Goal: Information Seeking & Learning: Find specific fact

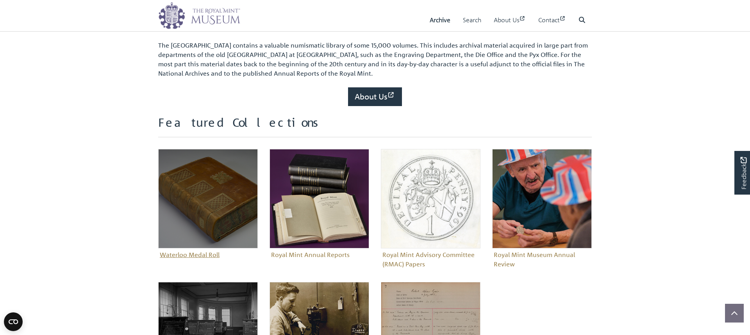
scroll to position [220, 0]
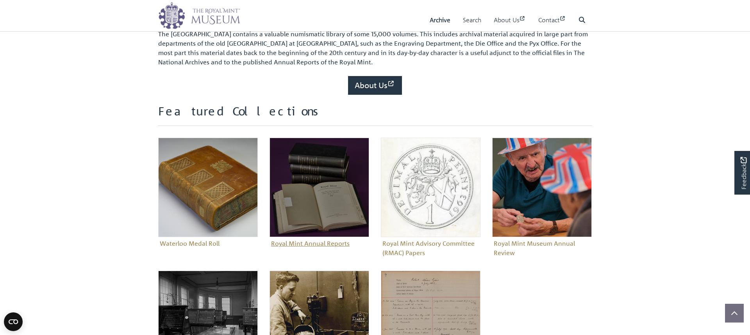
click at [306, 202] on img "Sub-collection" at bounding box center [319, 188] width 100 height 100
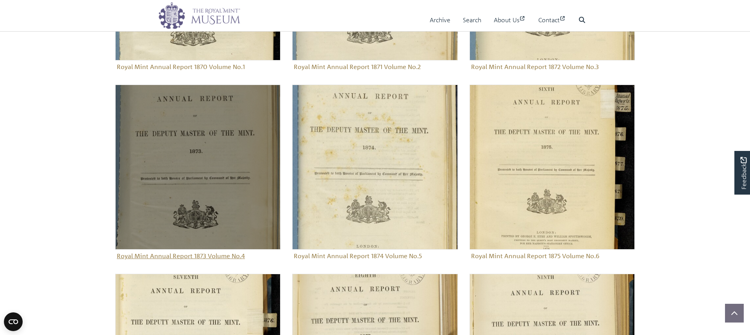
scroll to position [603, 0]
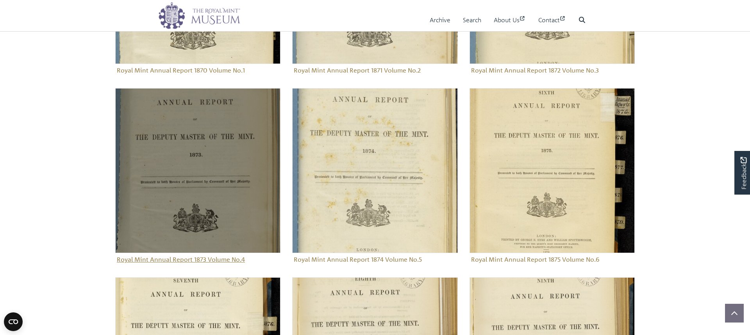
click at [184, 199] on img "Sub-collection" at bounding box center [197, 170] width 165 height 165
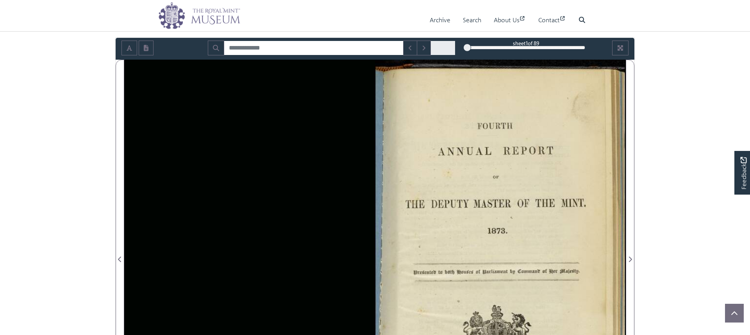
scroll to position [79, 0]
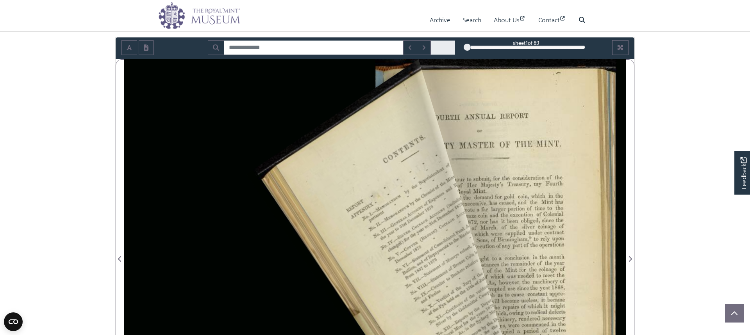
drag, startPoint x: 611, startPoint y: 72, endPoint x: 246, endPoint y: 175, distance: 378.8
click at [246, 175] on div at bounding box center [374, 254] width 501 height 391
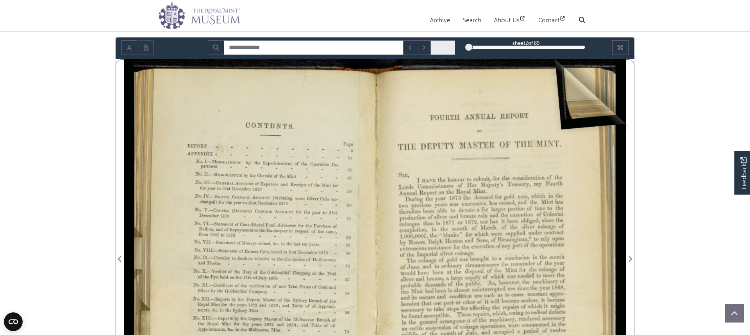
drag, startPoint x: 608, startPoint y: 70, endPoint x: 303, endPoint y: 141, distance: 313.1
click at [298, 155] on div at bounding box center [374, 254] width 501 height 391
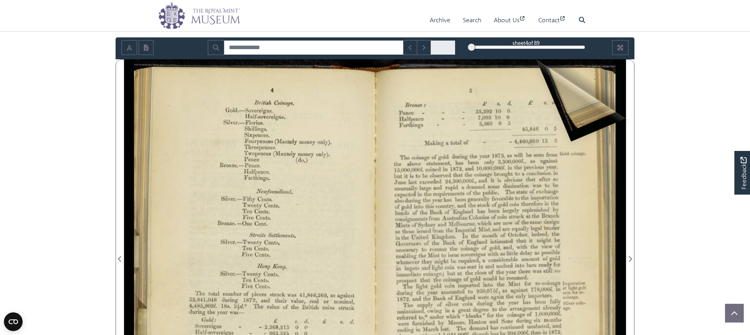
drag, startPoint x: 605, startPoint y: 68, endPoint x: 351, endPoint y: 170, distance: 273.4
click at [380, 180] on div at bounding box center [500, 254] width 251 height 391
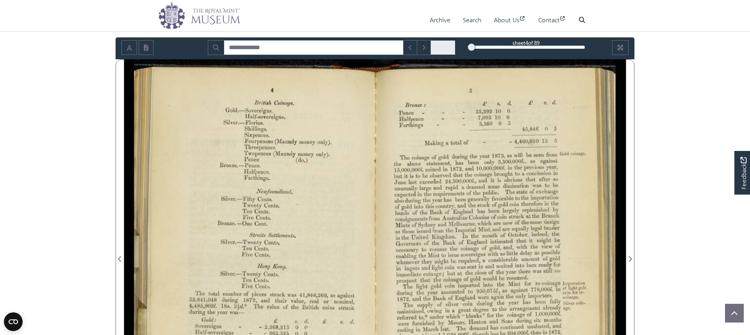
click at [249, 42] on input "Search for" at bounding box center [314, 47] width 180 height 15
type input "******"
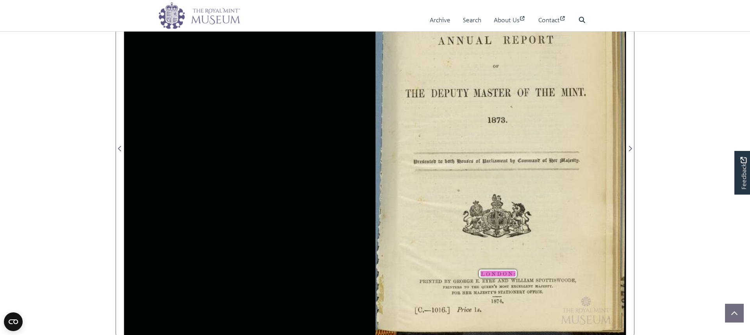
scroll to position [221, 0]
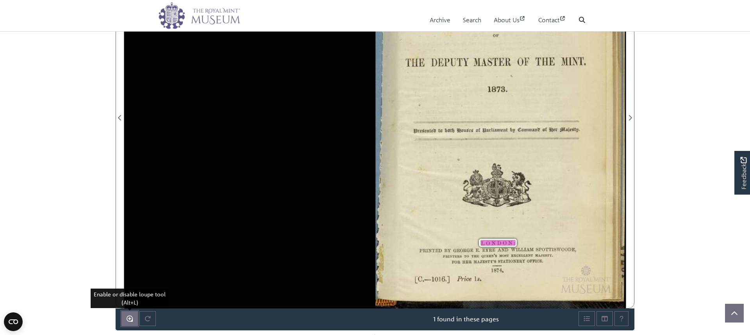
click at [129, 319] on icon "Enable or disable loupe tool (Alt+L)" at bounding box center [130, 319] width 6 height 6
click at [127, 319] on icon "Enable or disable loupe tool (Alt+L)" at bounding box center [130, 319] width 6 height 6
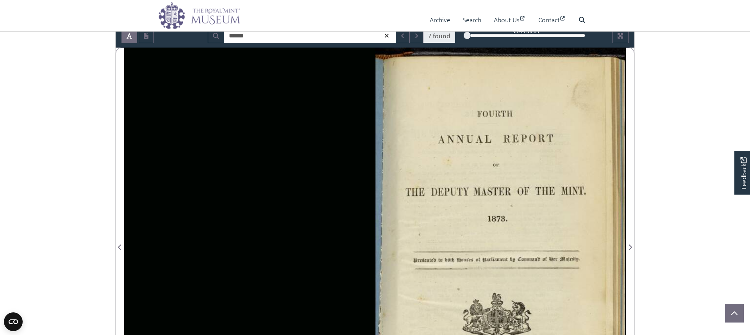
scroll to position [80, 0]
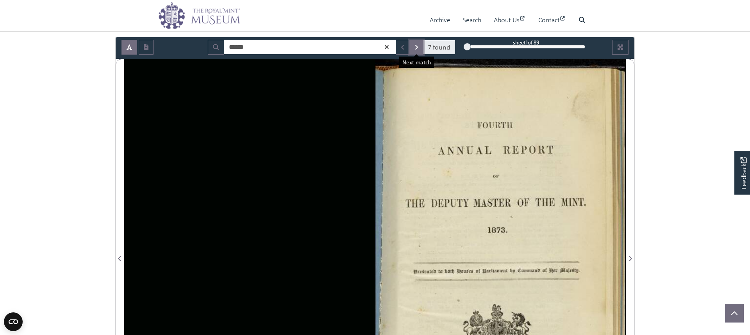
click at [415, 49] on icon "Next Match" at bounding box center [416, 47] width 4 height 6
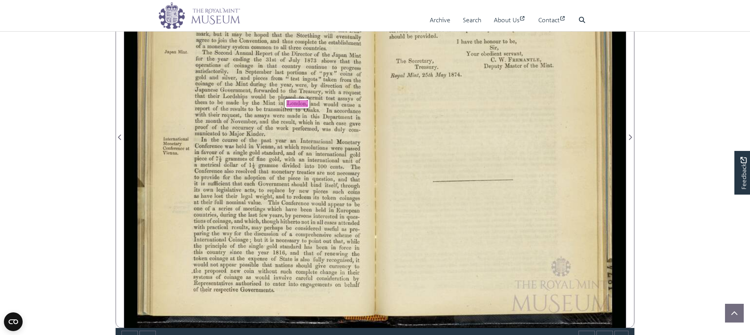
scroll to position [205, 0]
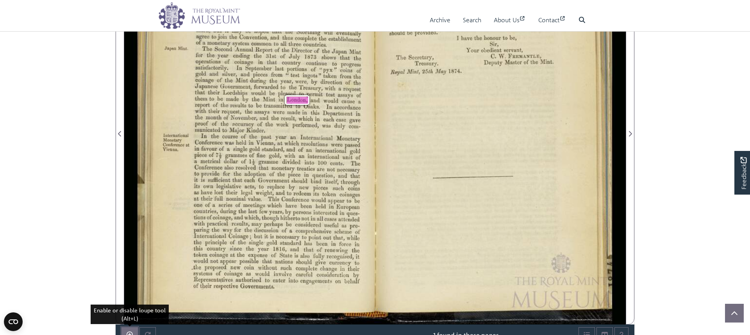
click at [127, 332] on icon "Enable or disable loupe tool (Alt+L)" at bounding box center [130, 335] width 6 height 6
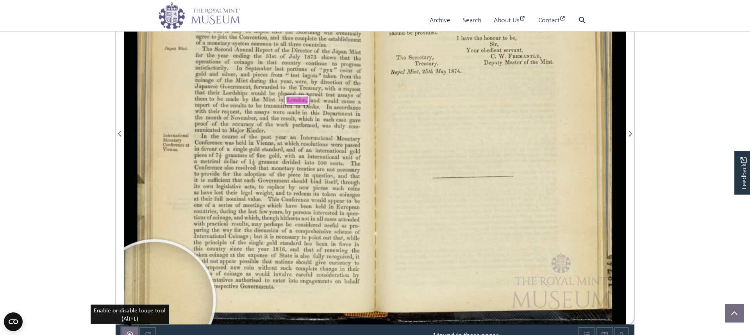
click at [125, 335] on button "Enable or disable loupe tool (Alt+L)" at bounding box center [129, 335] width 16 height 15
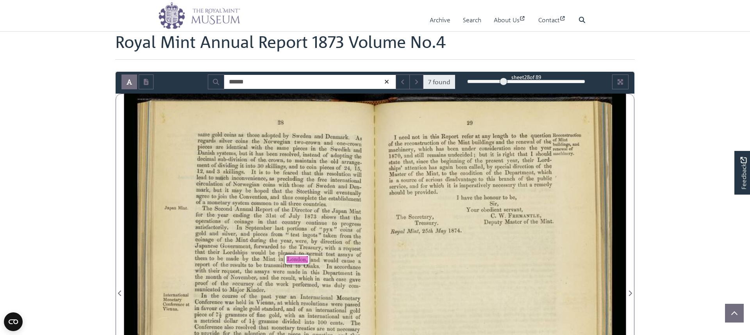
scroll to position [41, 0]
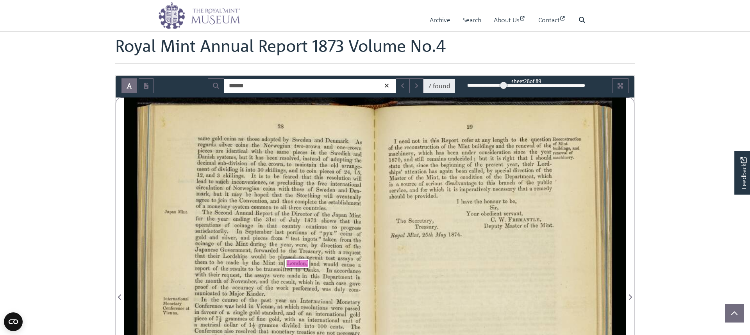
click at [537, 78] on div "sheet 28 of 89" at bounding box center [526, 80] width 118 height 7
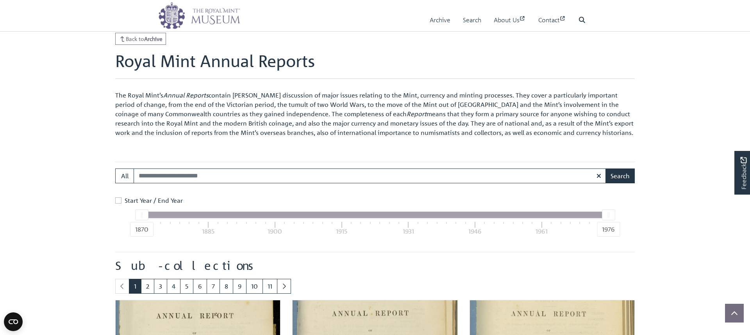
scroll to position [267, 0]
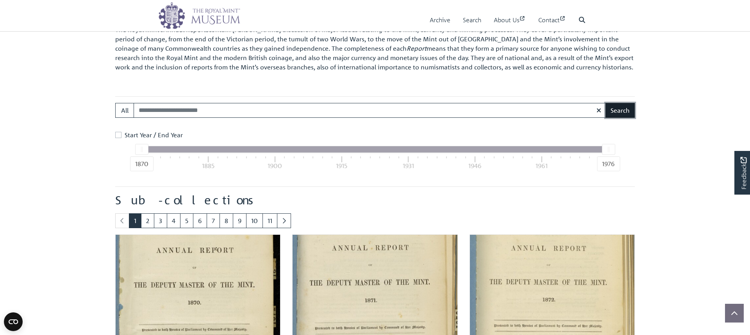
click at [632, 109] on button "Search" at bounding box center [619, 110] width 29 height 15
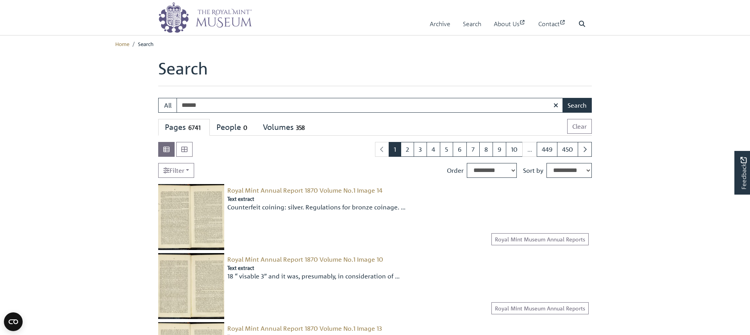
type input "******"
click at [562, 98] on button "Search" at bounding box center [576, 105] width 29 height 15
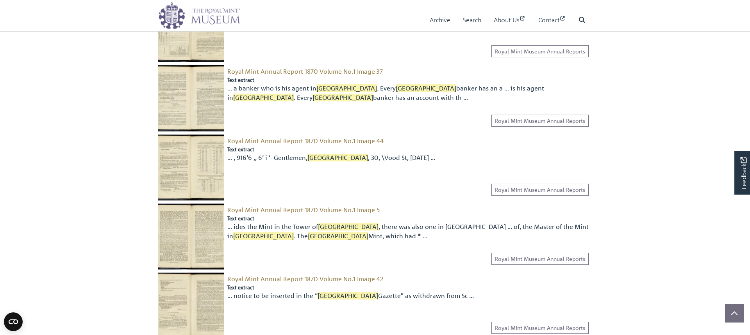
scroll to position [535, 0]
click at [202, 103] on img at bounding box center [191, 97] width 66 height 66
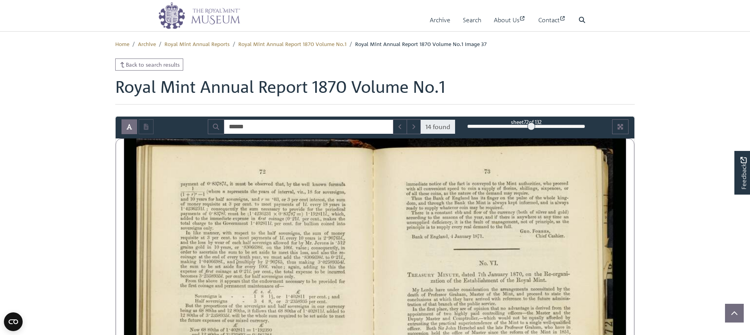
click at [524, 119] on span "72" at bounding box center [526, 122] width 5 height 7
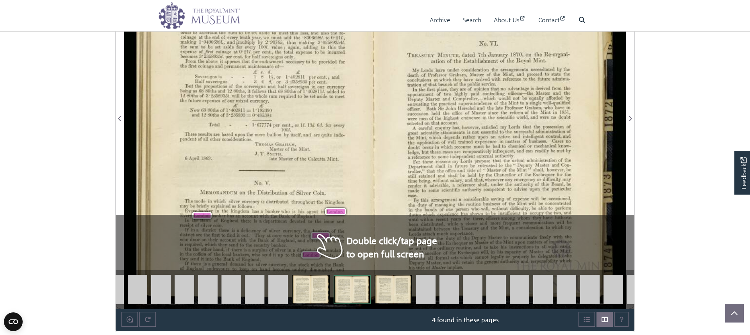
scroll to position [225, 0]
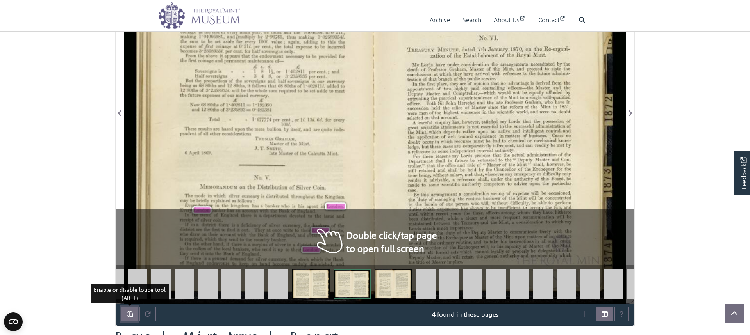
click at [128, 315] on icon "Enable or disable loupe tool (Alt+L)" at bounding box center [130, 314] width 6 height 6
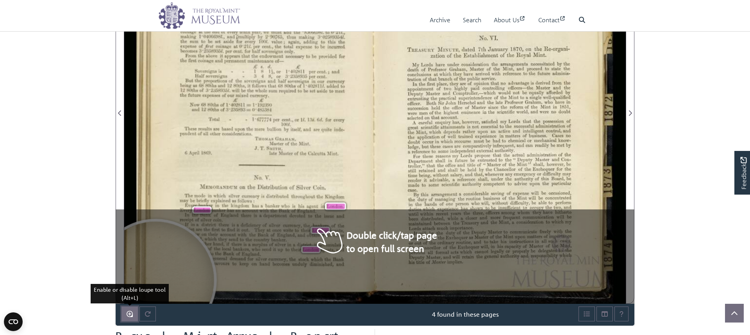
click at [125, 318] on button "Enable or disable loupe tool (Alt+L)" at bounding box center [129, 314] width 16 height 15
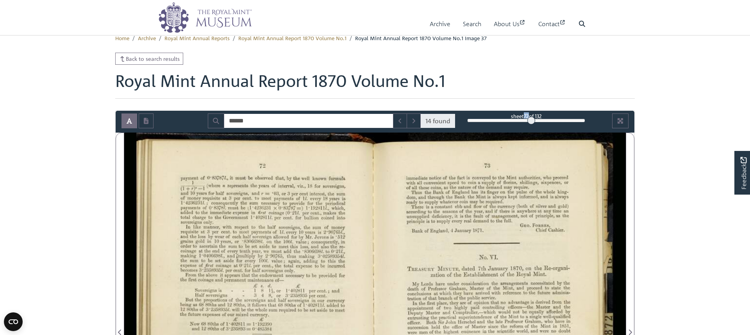
scroll to position [0, 0]
